Goal: Transaction & Acquisition: Book appointment/travel/reservation

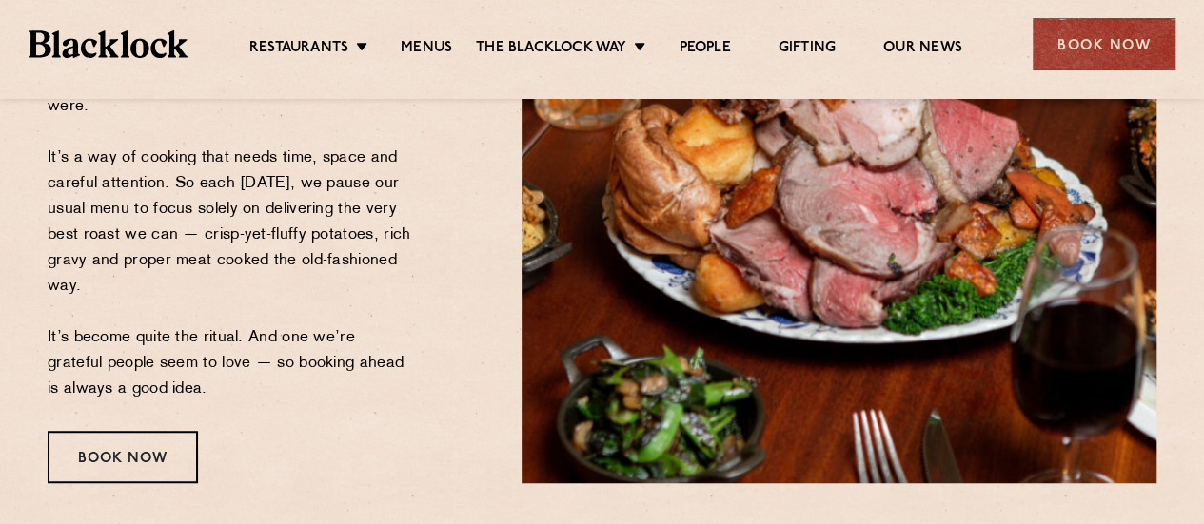
scroll to position [476, 0]
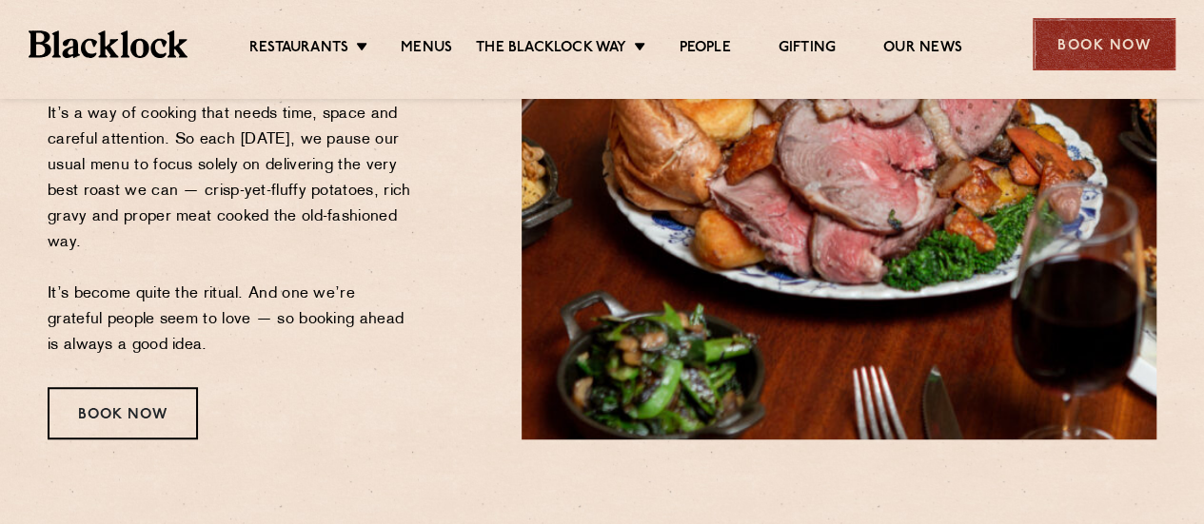
click at [1095, 39] on div "Book Now" at bounding box center [1104, 44] width 143 height 52
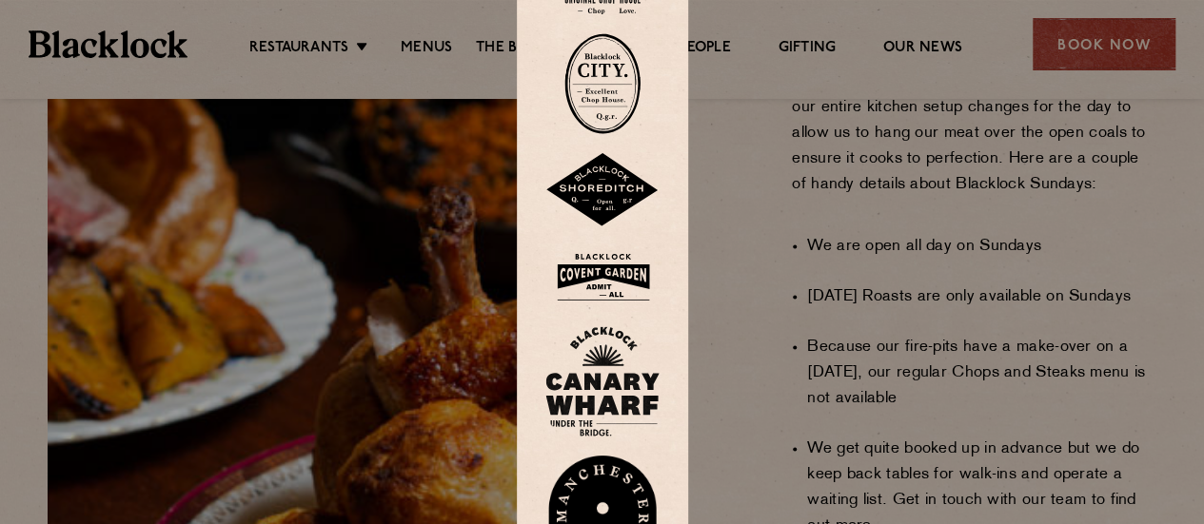
scroll to position [1237, 0]
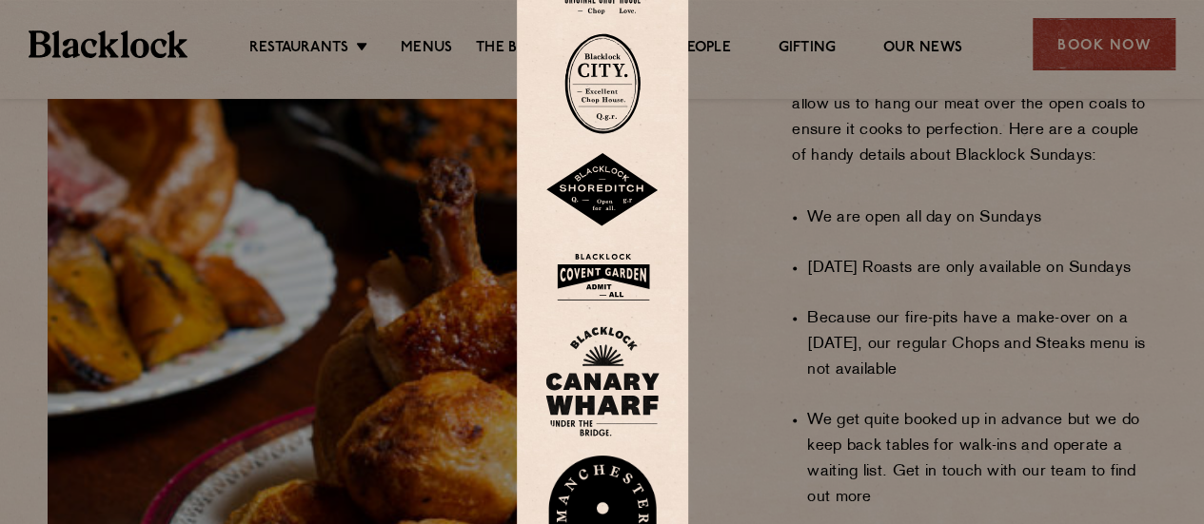
click at [609, 277] on img at bounding box center [602, 278] width 114 height 62
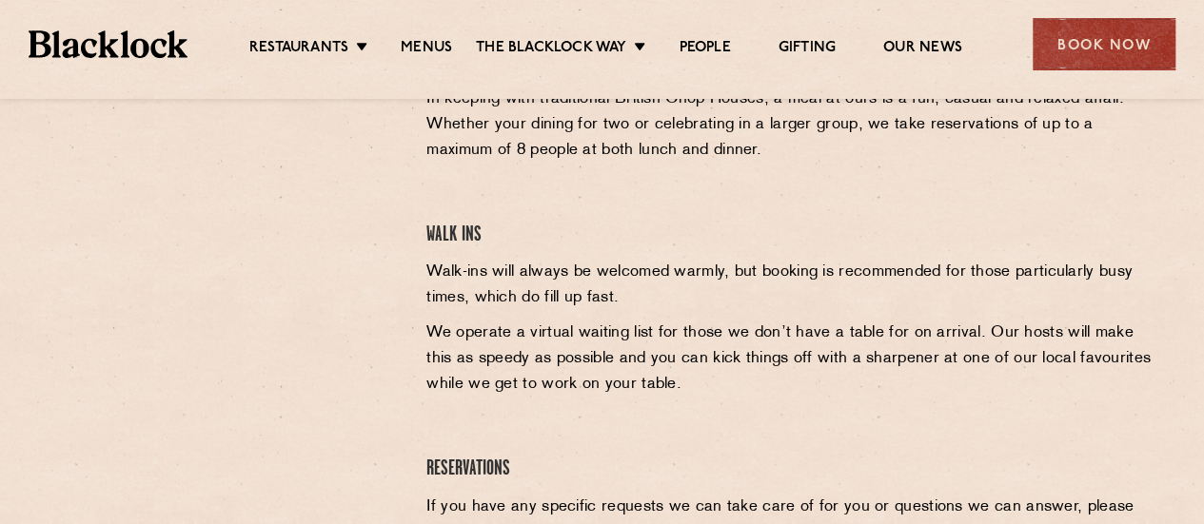
scroll to position [650, 0]
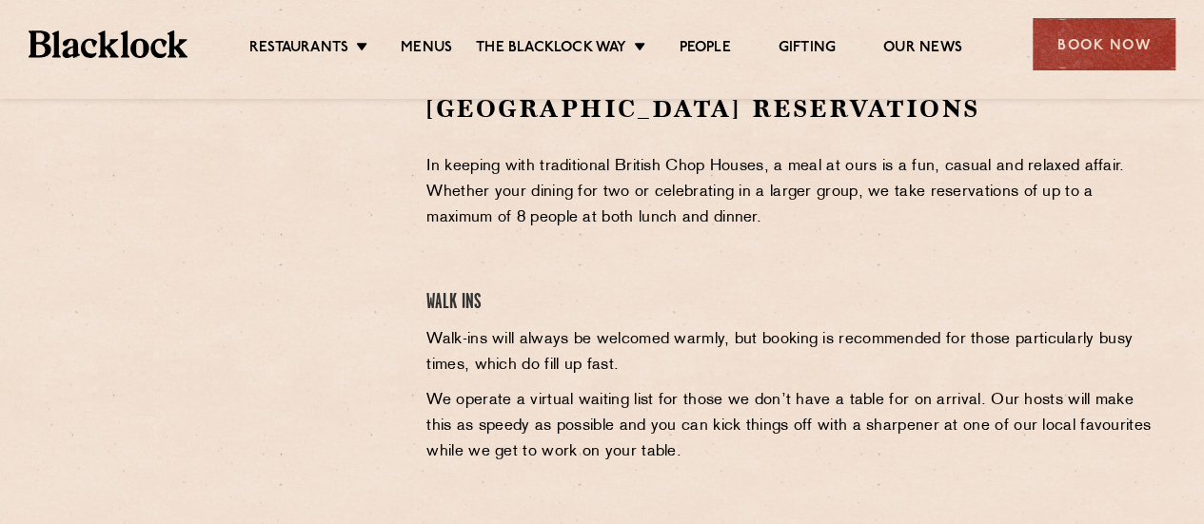
drag, startPoint x: 487, startPoint y: 287, endPoint x: 495, endPoint y: 295, distance: 10.8
click at [487, 288] on div "Covent Garden Reservations In keeping with traditional British Chop Houses, a m…" at bounding box center [791, 375] width 759 height 566
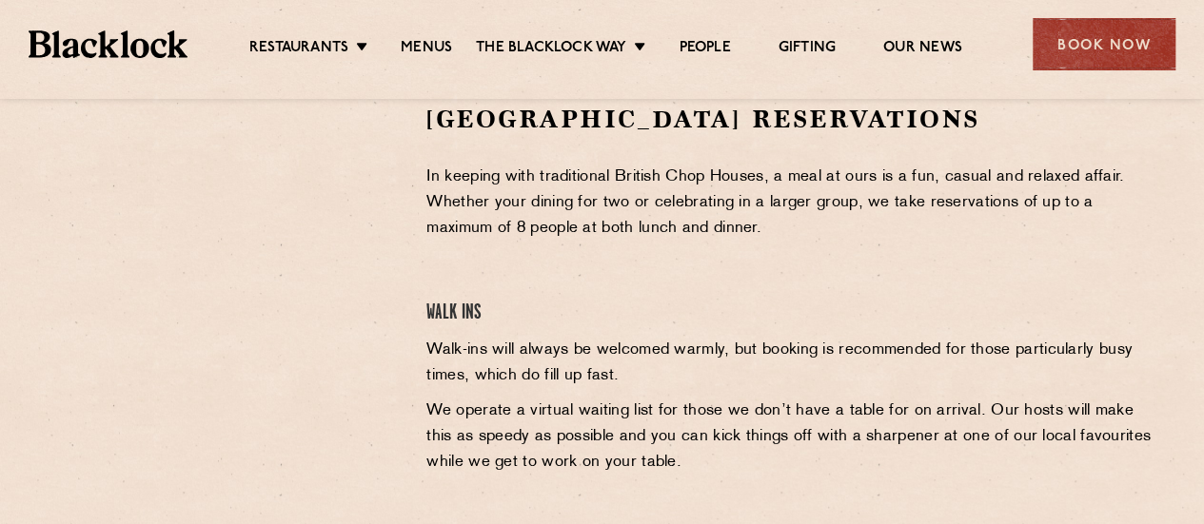
scroll to position [745, 0]
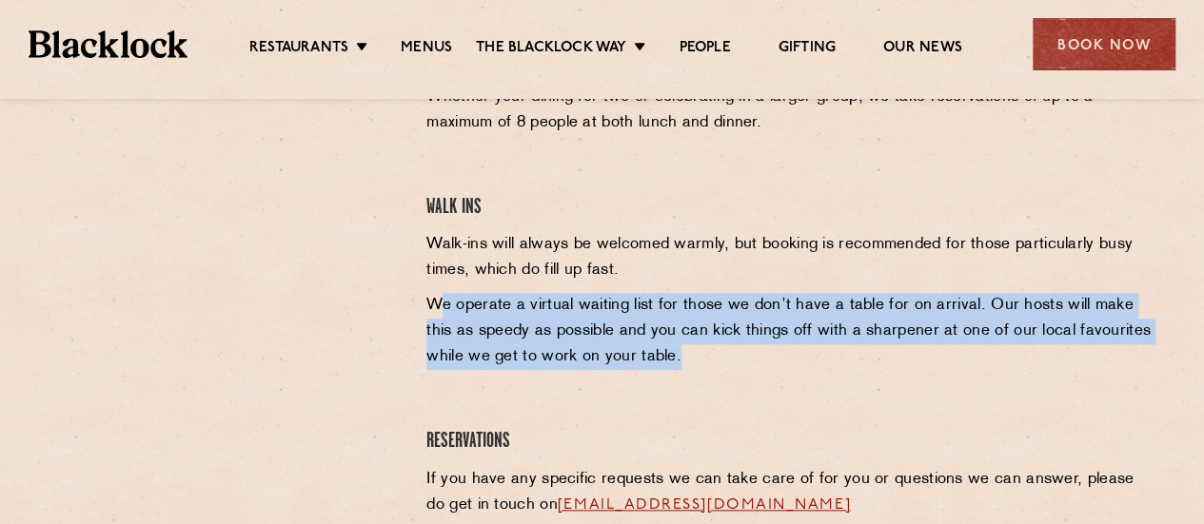
drag, startPoint x: 565, startPoint y: 334, endPoint x: 721, endPoint y: 347, distance: 156.7
click at [721, 345] on p "We operate a virtual waiting list for those we don’t have a table for on arriva…" at bounding box center [791, 331] width 730 height 77
click at [720, 349] on p "We operate a virtual waiting list for those we don’t have a table for on arriva…" at bounding box center [791, 331] width 730 height 77
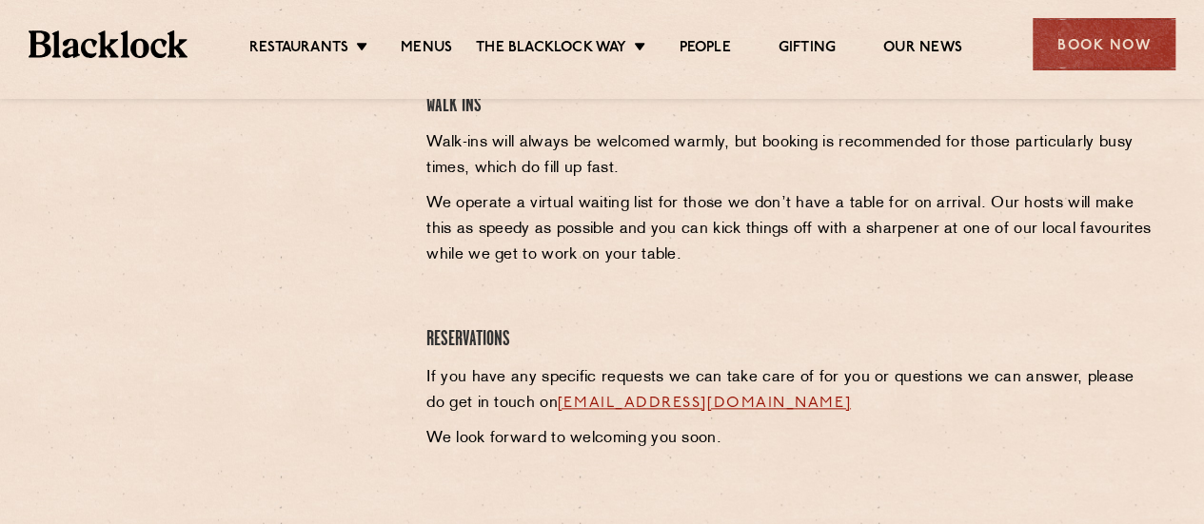
scroll to position [840, 0]
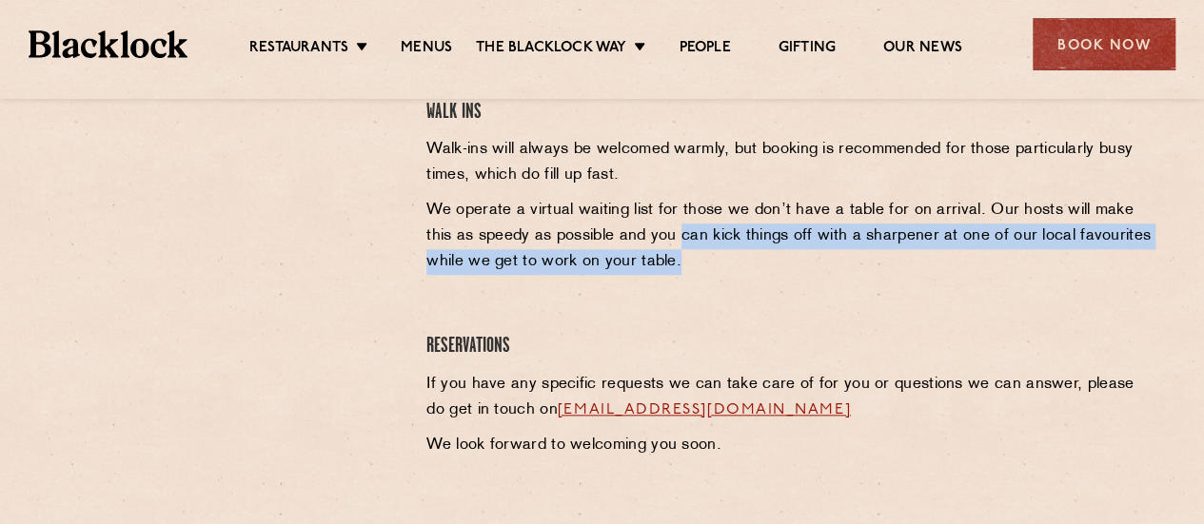
drag, startPoint x: 681, startPoint y: 258, endPoint x: 523, endPoint y: 182, distance: 175.4
click at [556, 205] on p "We operate a virtual waiting list for those we don’t have a table for on arriva…" at bounding box center [791, 236] width 730 height 77
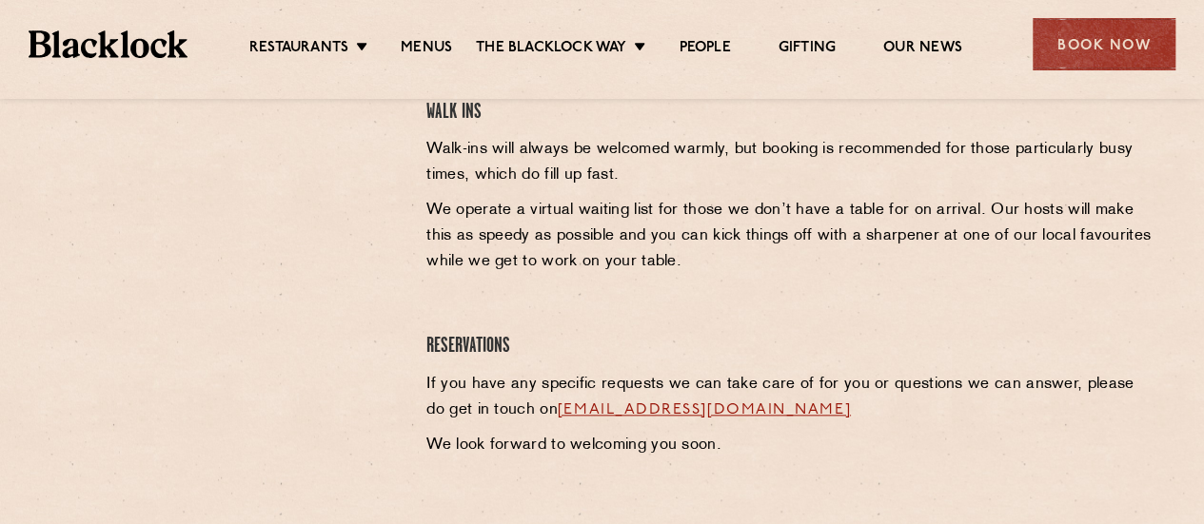
click at [526, 181] on p "Walk-ins will always be welcomed warmly, but booking is recommended for those p…" at bounding box center [791, 162] width 730 height 51
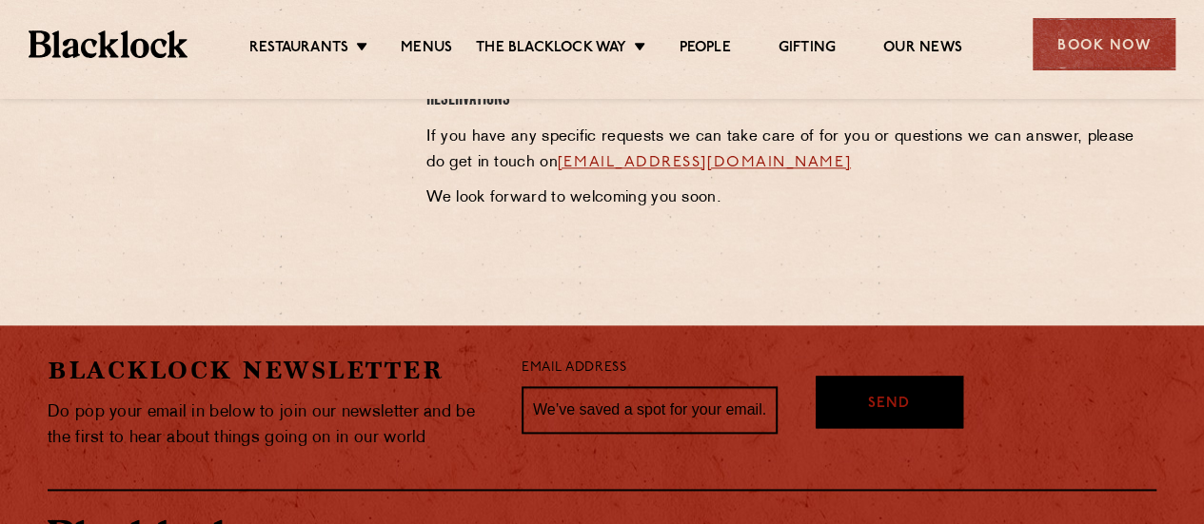
scroll to position [921, 0]
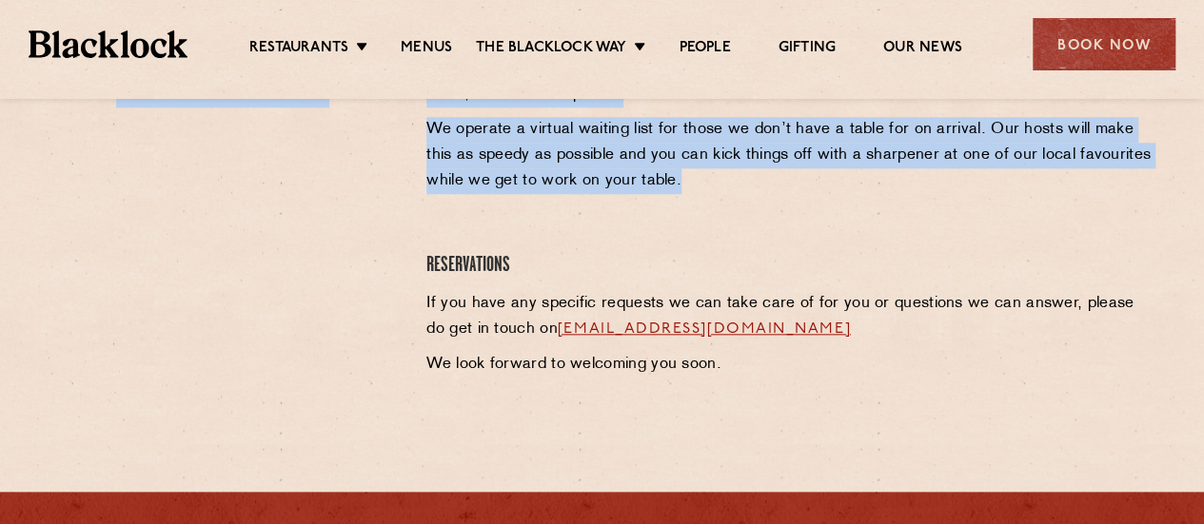
drag, startPoint x: 653, startPoint y: 191, endPoint x: 446, endPoint y: 151, distance: 210.4
click at [371, 145] on div "Covent Garden Reservations In keeping with traditional British Chop Houses, a m…" at bounding box center [601, 104] width 1137 height 566
click at [477, 151] on p "We operate a virtual waiting list for those we don’t have a table for on arriva…" at bounding box center [791, 155] width 730 height 77
drag, startPoint x: 421, startPoint y: 128, endPoint x: 669, endPoint y: 178, distance: 253.3
click at [665, 177] on div "Covent Garden Reservations In keeping with traditional British Chop Houses, a m…" at bounding box center [791, 104] width 759 height 566
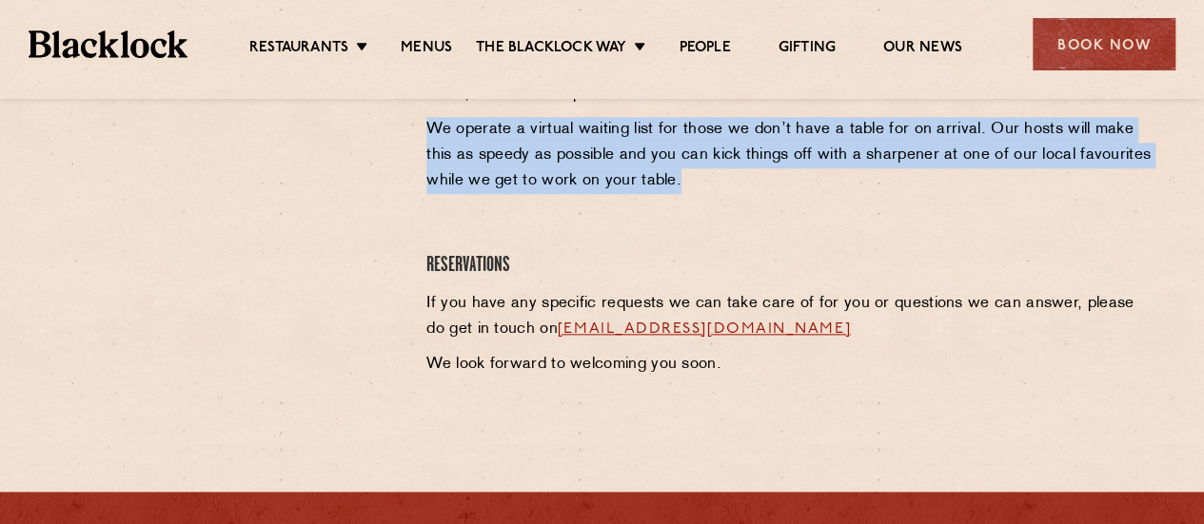
click at [669, 178] on p "We operate a virtual waiting list for those we don’t have a table for on arriva…" at bounding box center [791, 155] width 730 height 77
drag, startPoint x: 662, startPoint y: 184, endPoint x: 426, endPoint y: 123, distance: 243.8
click at [426, 123] on p "We operate a virtual waiting list for those we don’t have a table for on arriva…" at bounding box center [791, 155] width 730 height 77
click at [440, 124] on p "We operate a virtual waiting list for those we don’t have a table for on arriva…" at bounding box center [791, 155] width 730 height 77
click at [731, 186] on p "We operate a virtual waiting list for those we don’t have a table for on arriva…" at bounding box center [791, 155] width 730 height 77
